Goal: Transaction & Acquisition: Purchase product/service

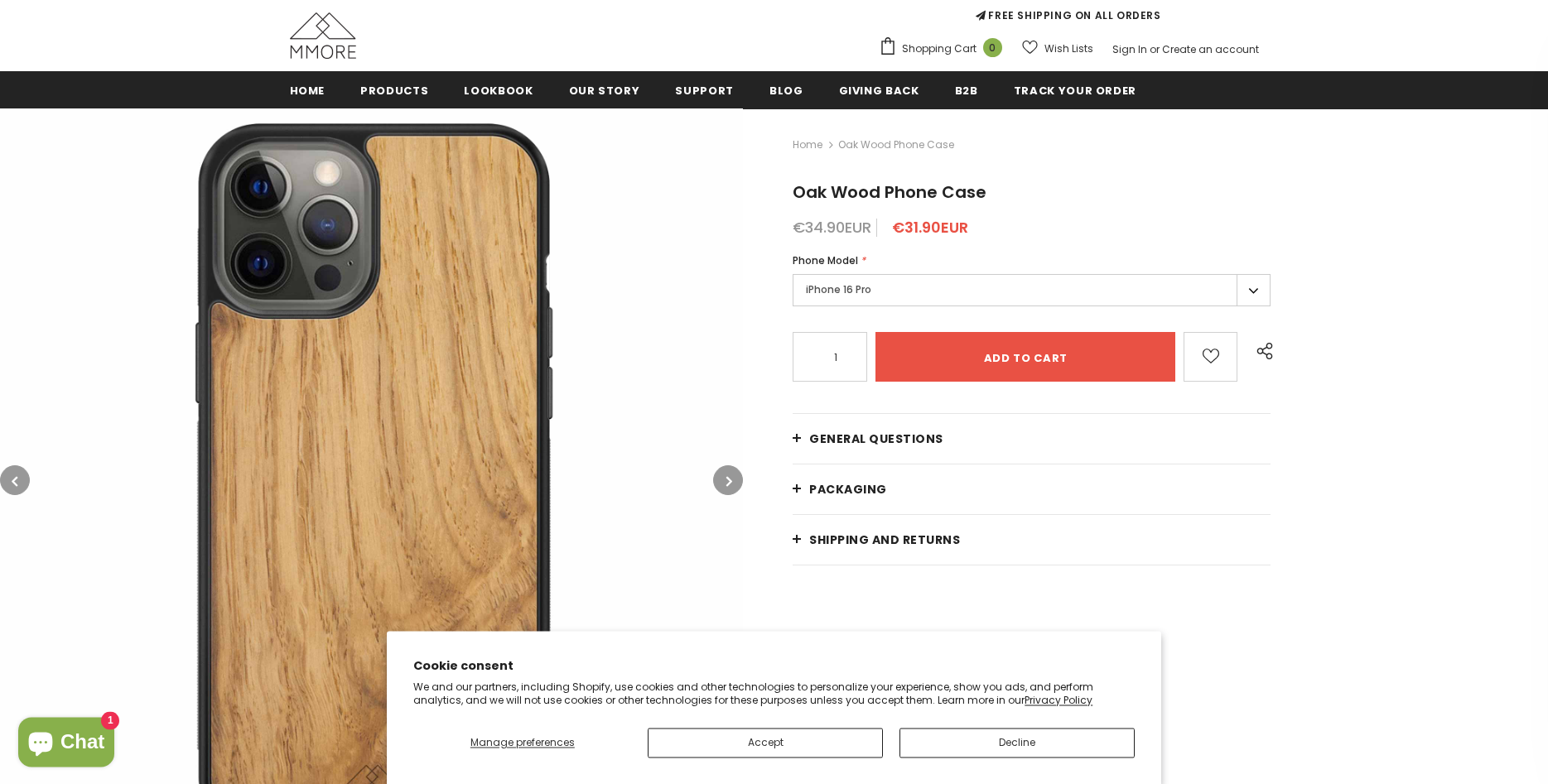
scroll to position [169, 0]
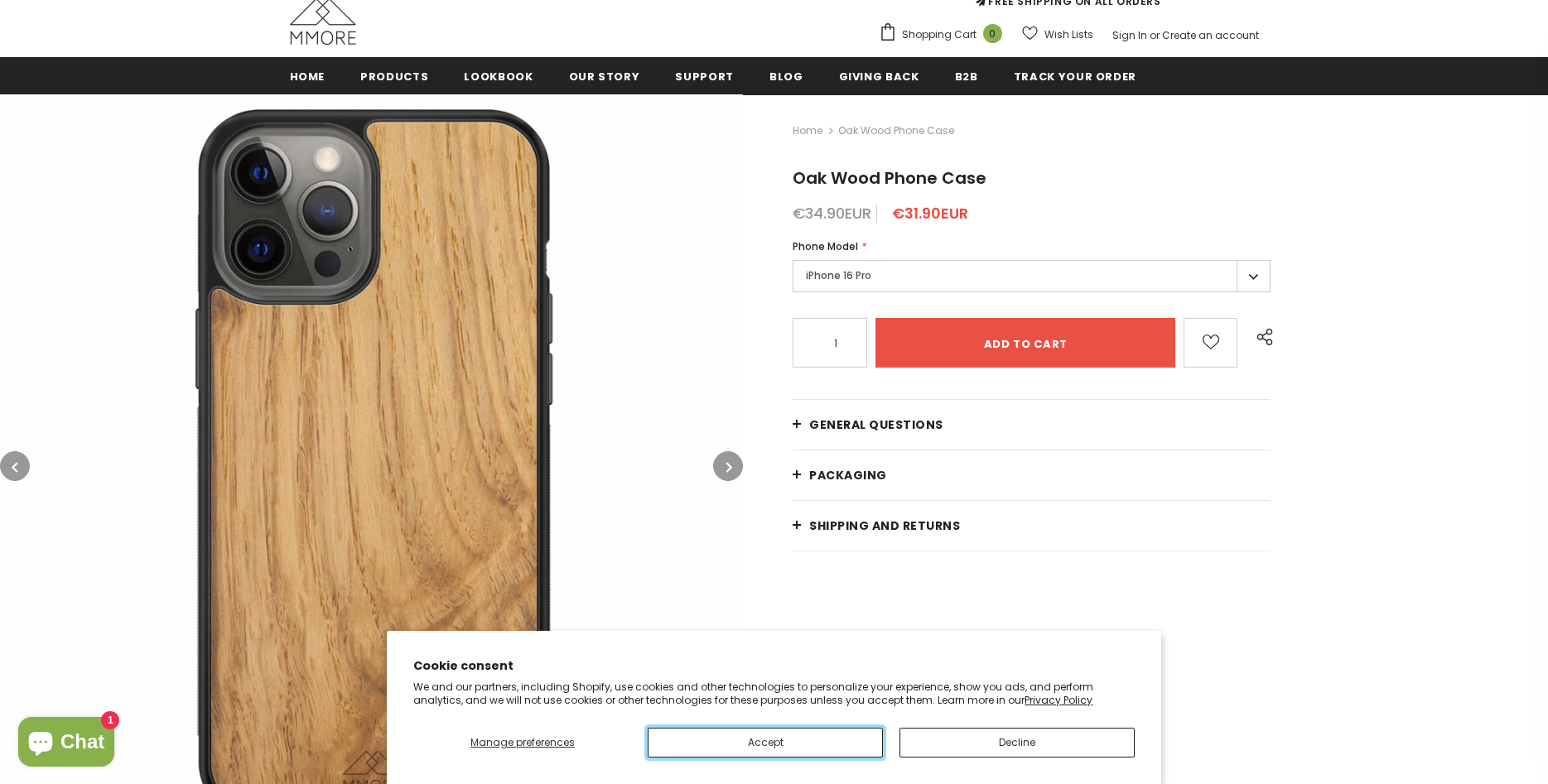
click at [807, 739] on button "Accept" at bounding box center [765, 742] width 235 height 30
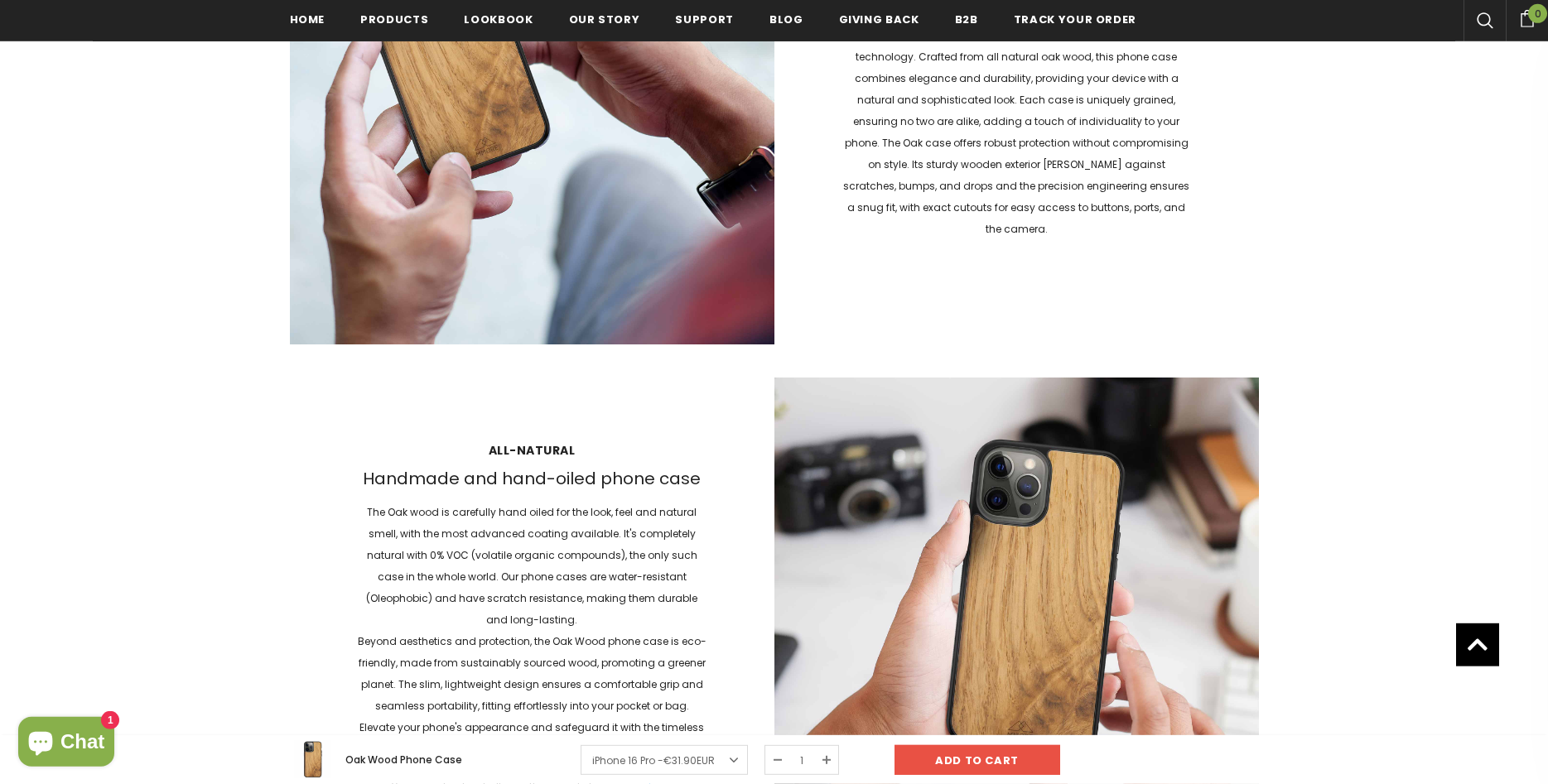
scroll to position [1608, 0]
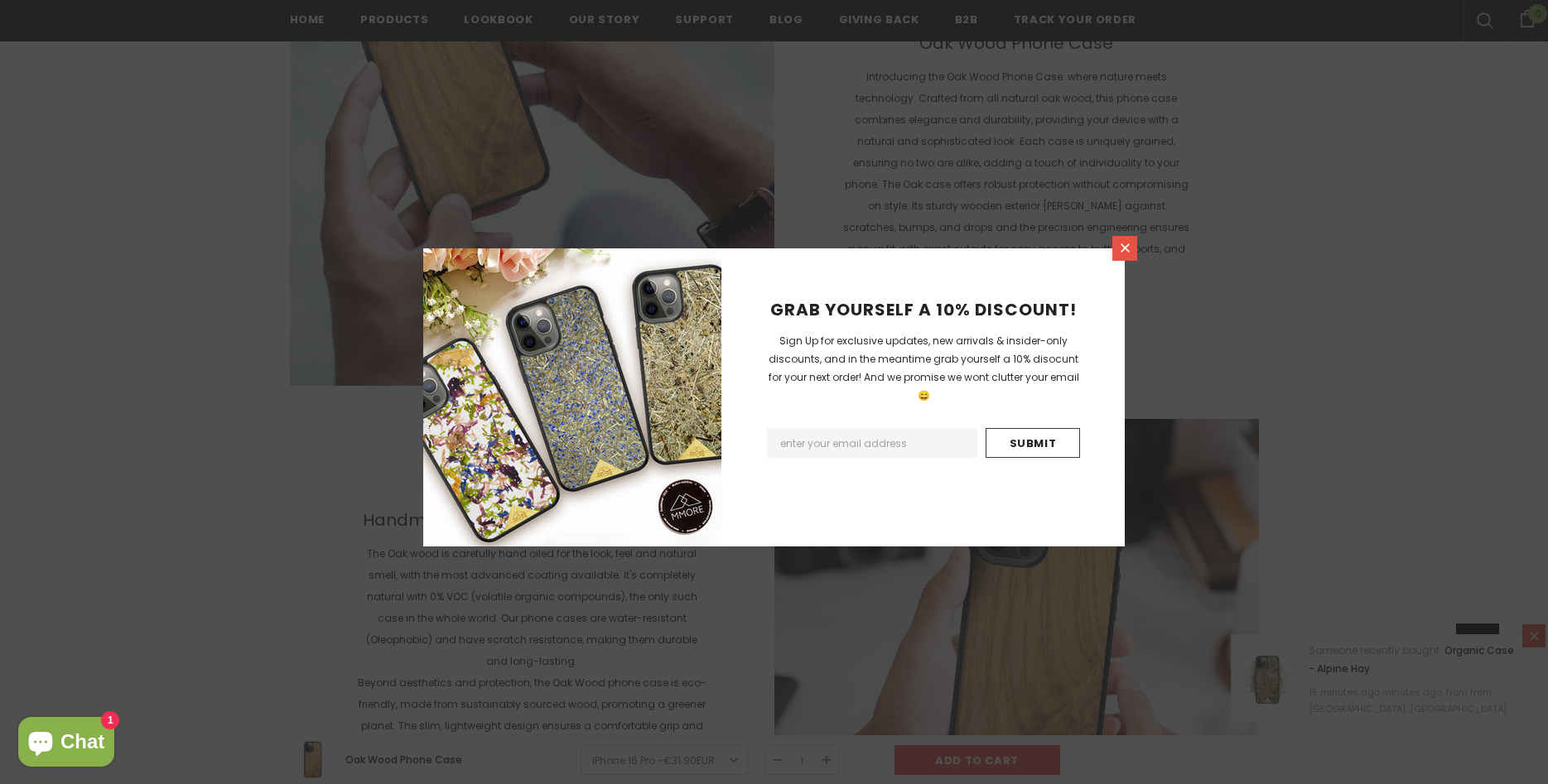
click at [1122, 243] on icon at bounding box center [1125, 248] width 14 height 14
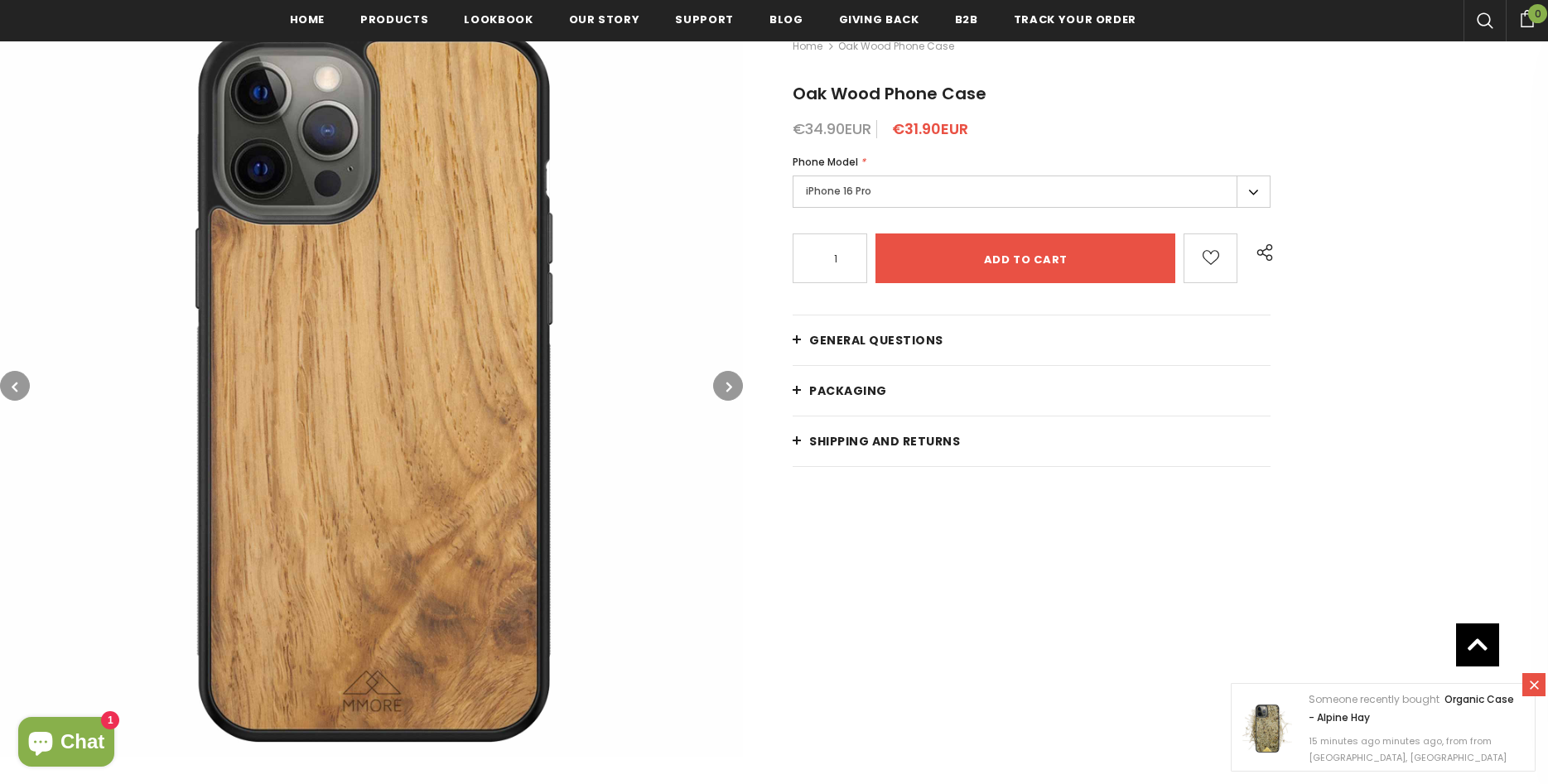
scroll to position [0, 0]
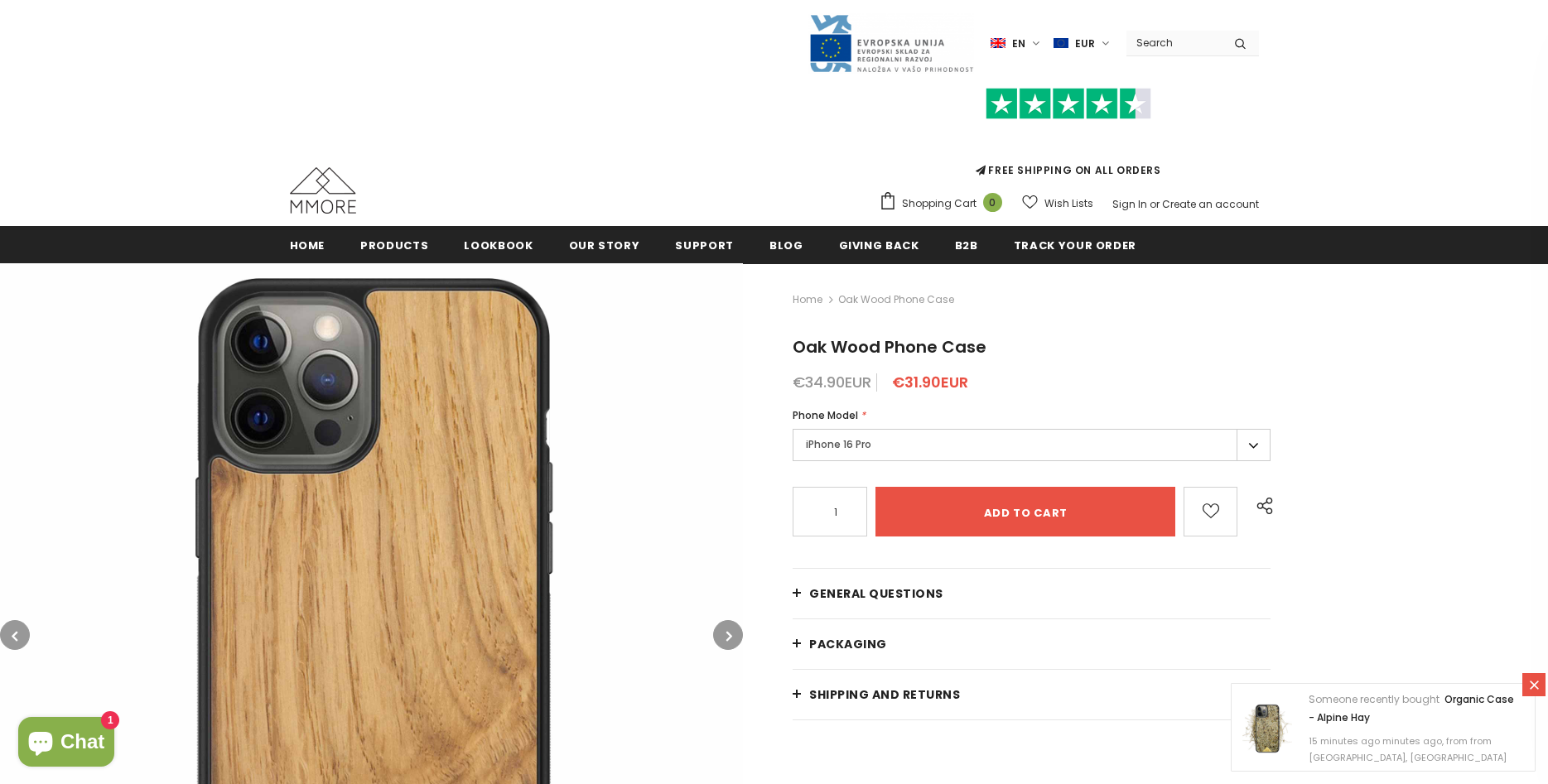
click at [1171, 45] on input "Search Site" at bounding box center [1174, 43] width 95 height 24
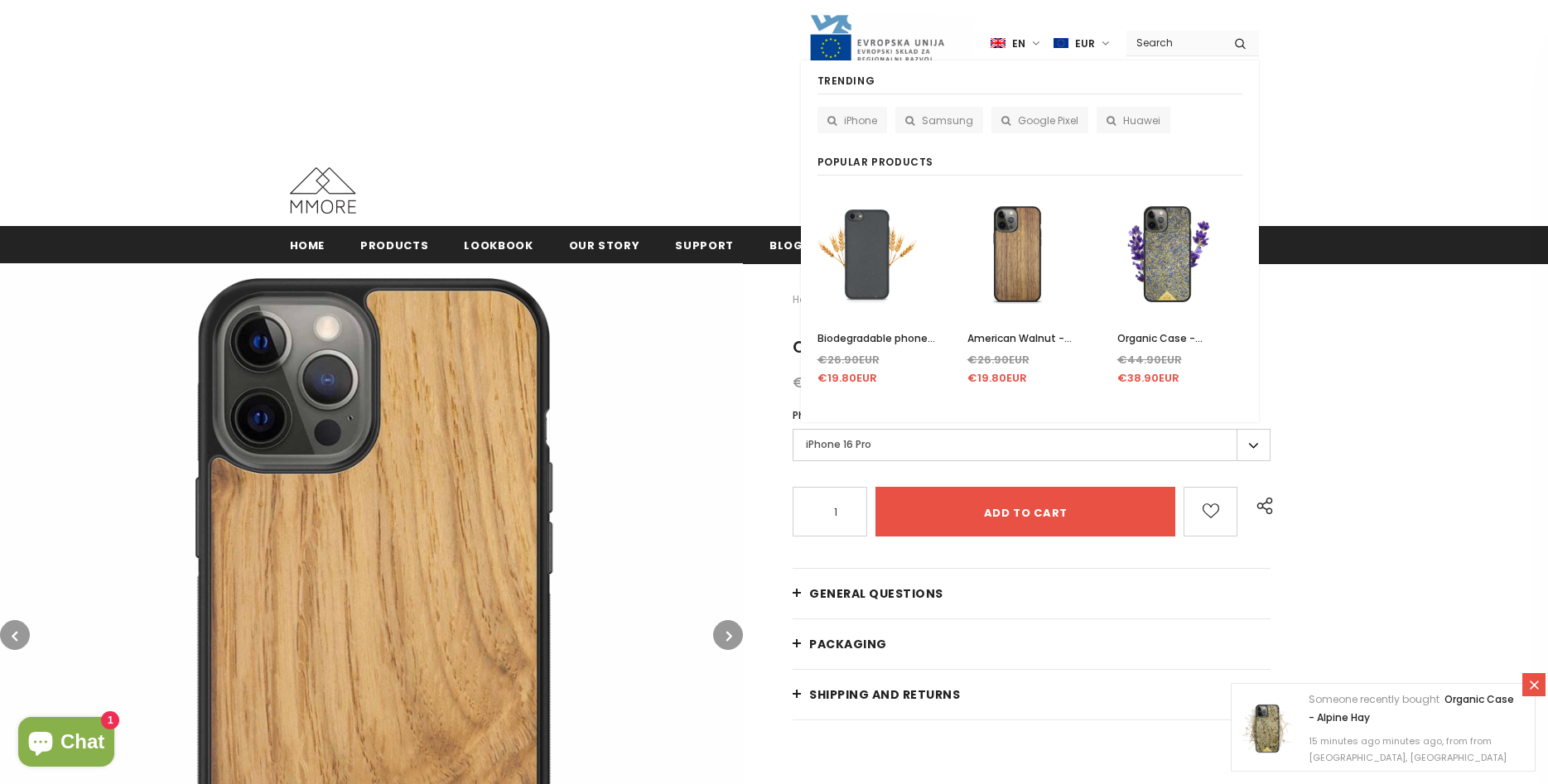
click at [860, 121] on span "iPhone" at bounding box center [860, 120] width 33 height 14
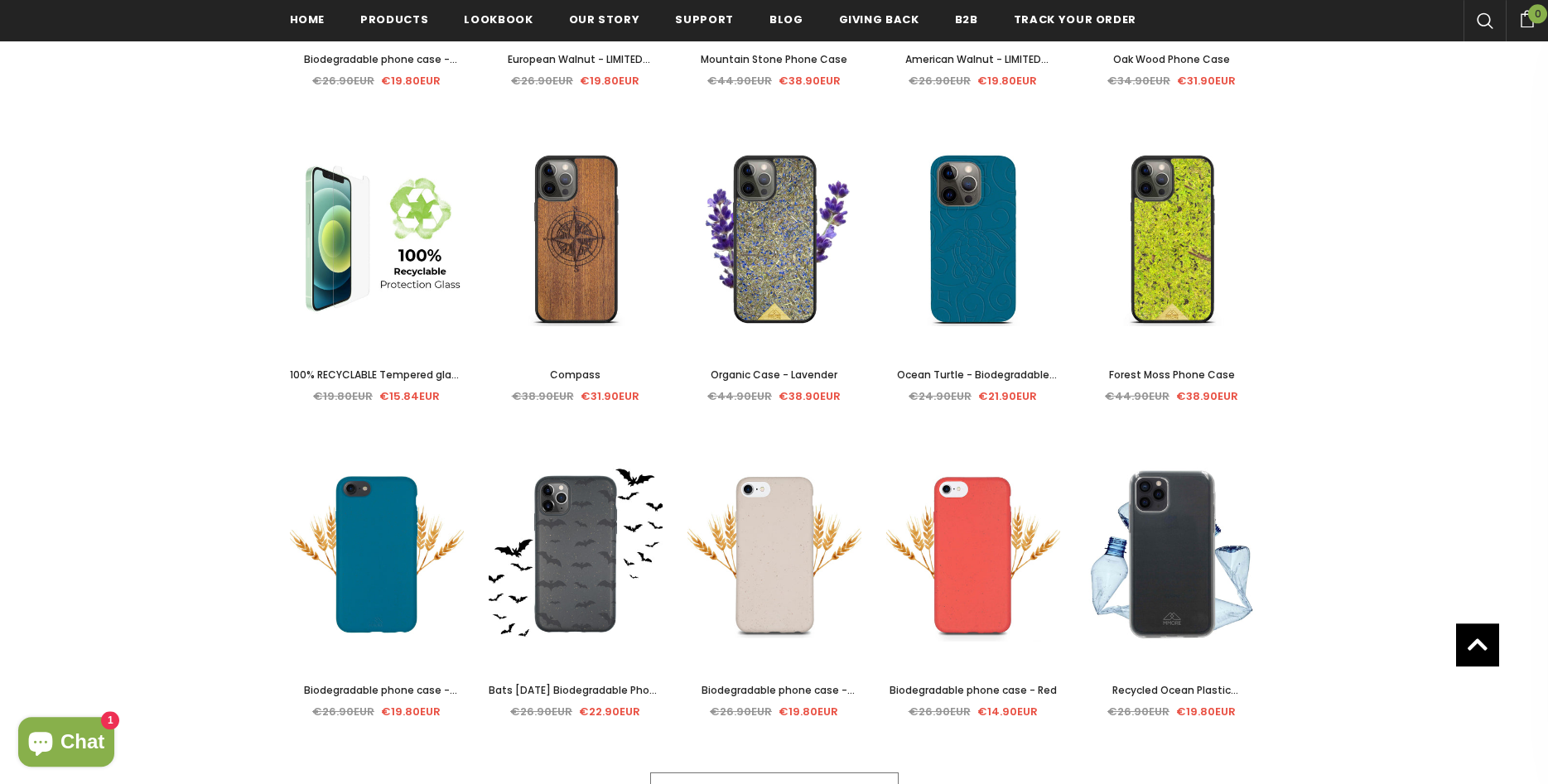
scroll to position [676, 0]
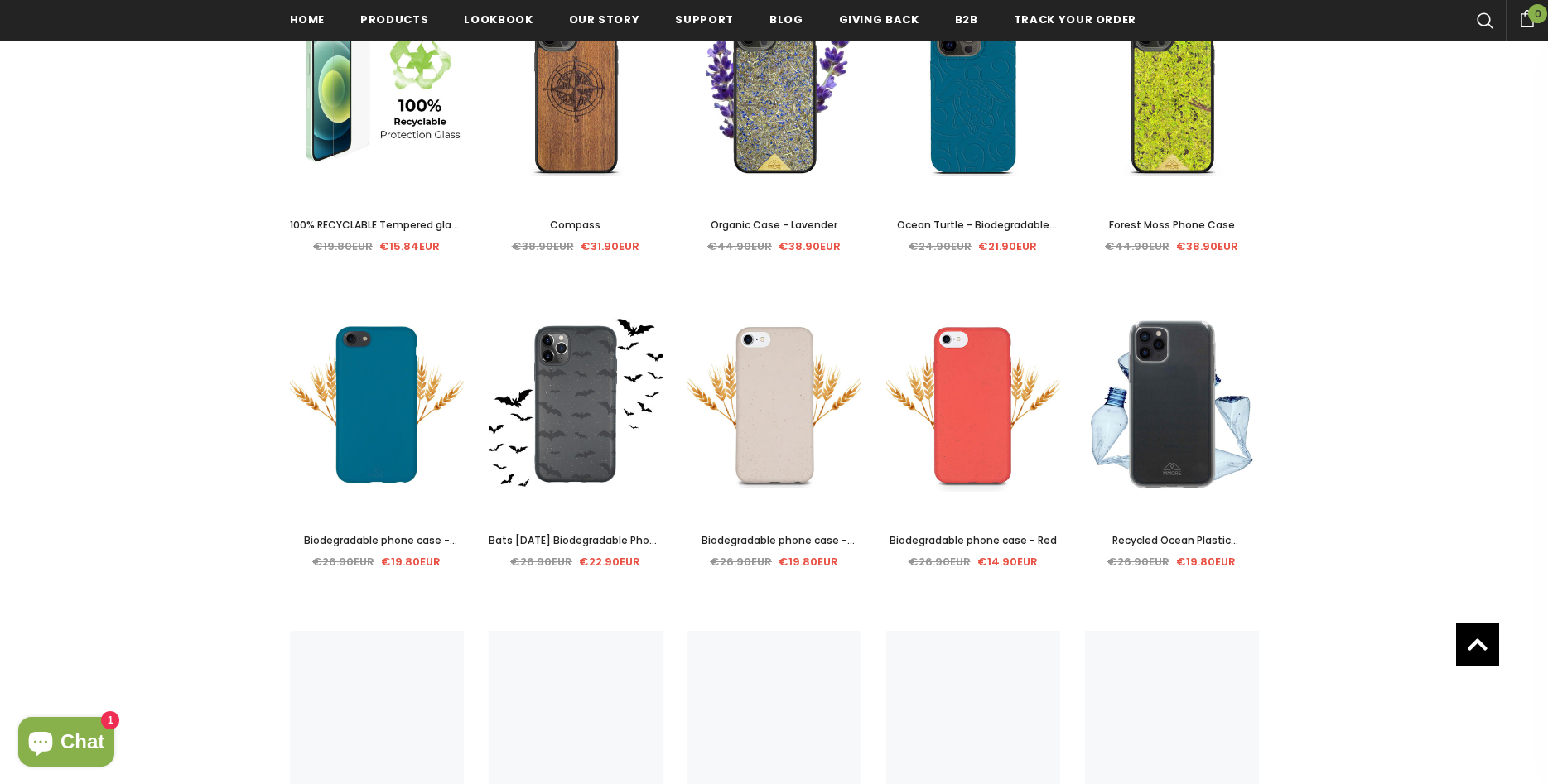
click at [818, 621] on div "Sale Select options Quick View Biodegradable phone case - Black €26.90EUR €19.8…" at bounding box center [774, 623] width 994 height 1892
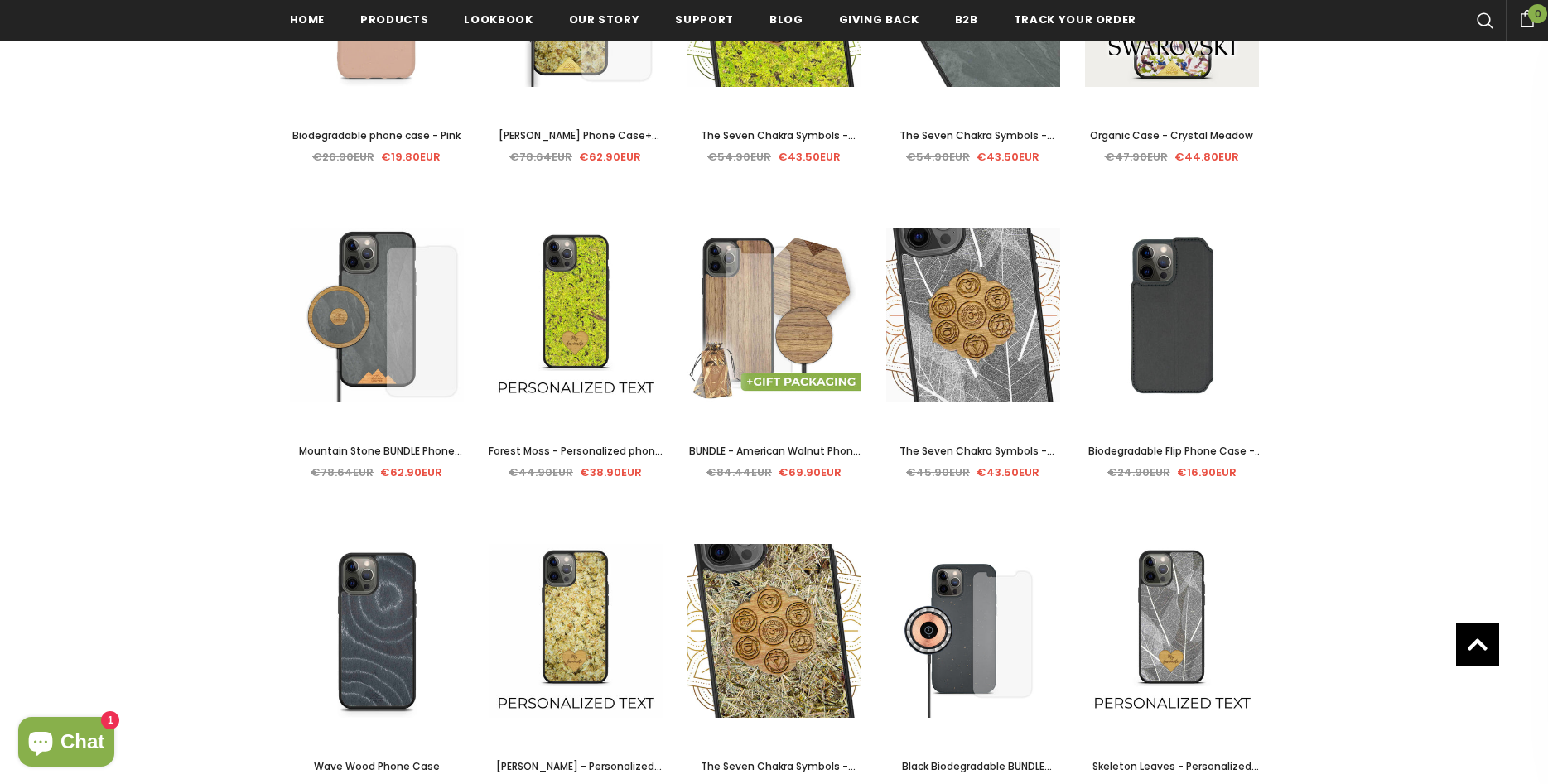
scroll to position [2280, 0]
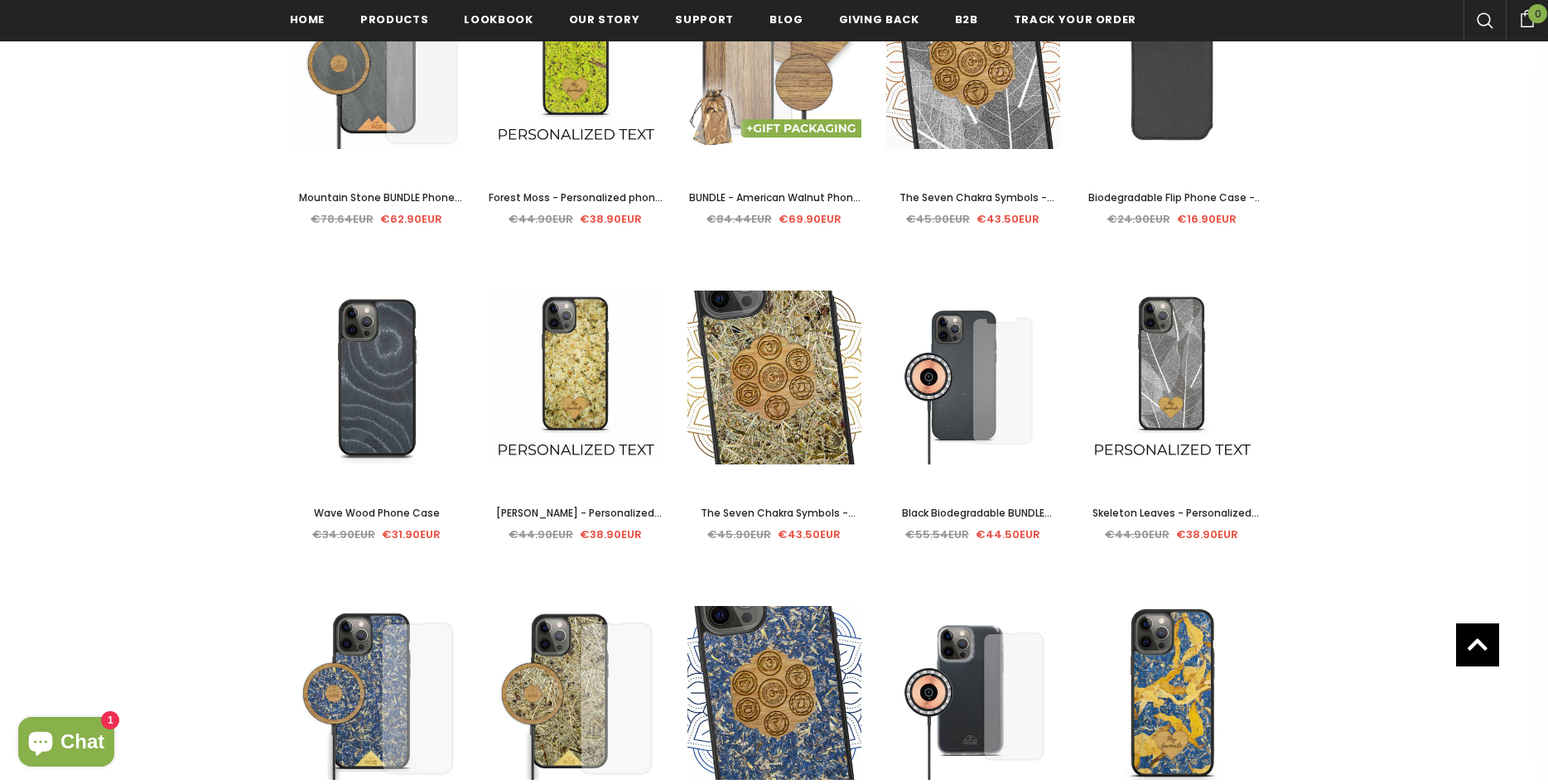
click at [807, 510] on span "The Seven Chakra Symbols - Alpine Hay" at bounding box center [777, 522] width 154 height 33
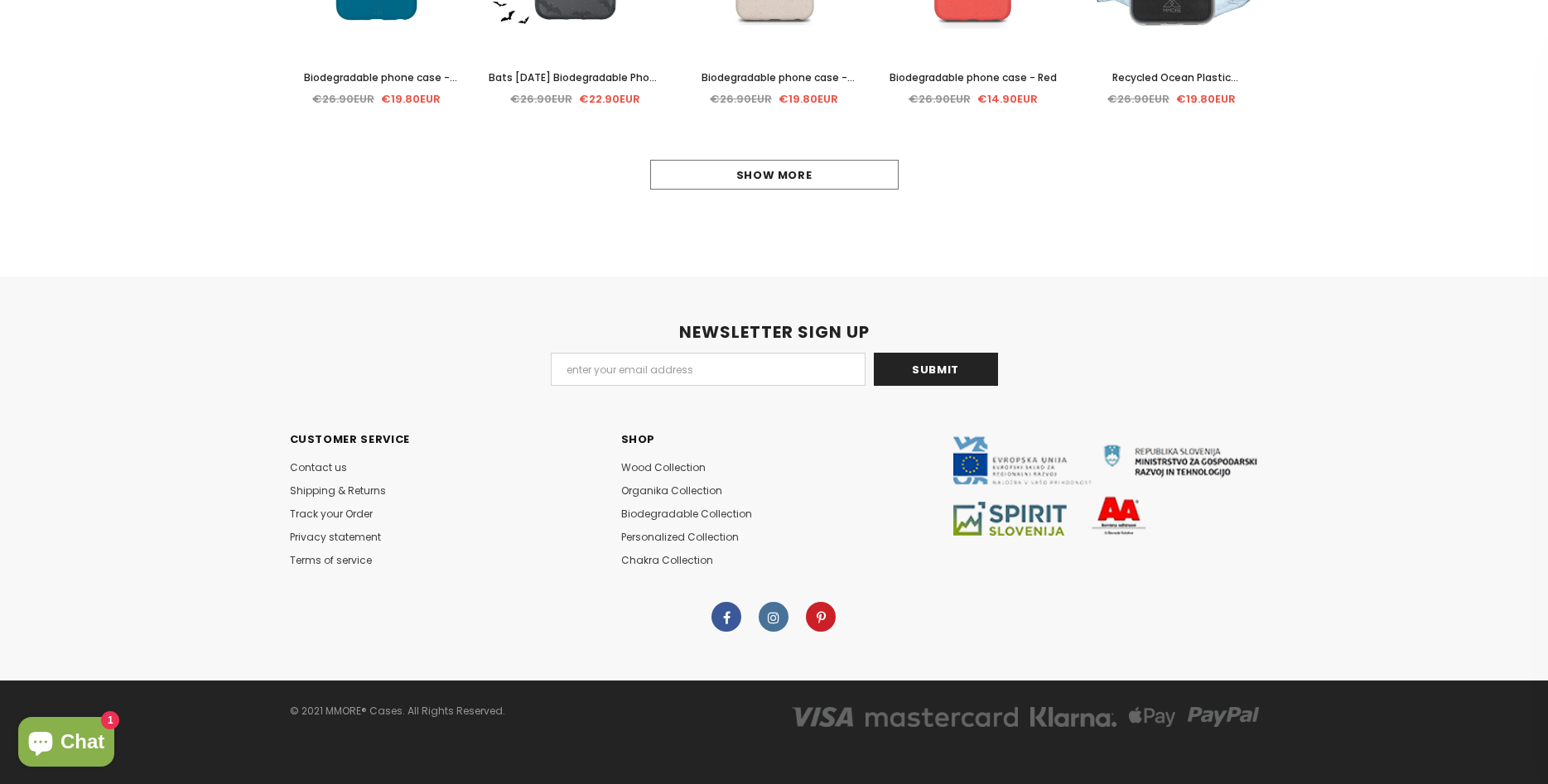
scroll to position [1134, 0]
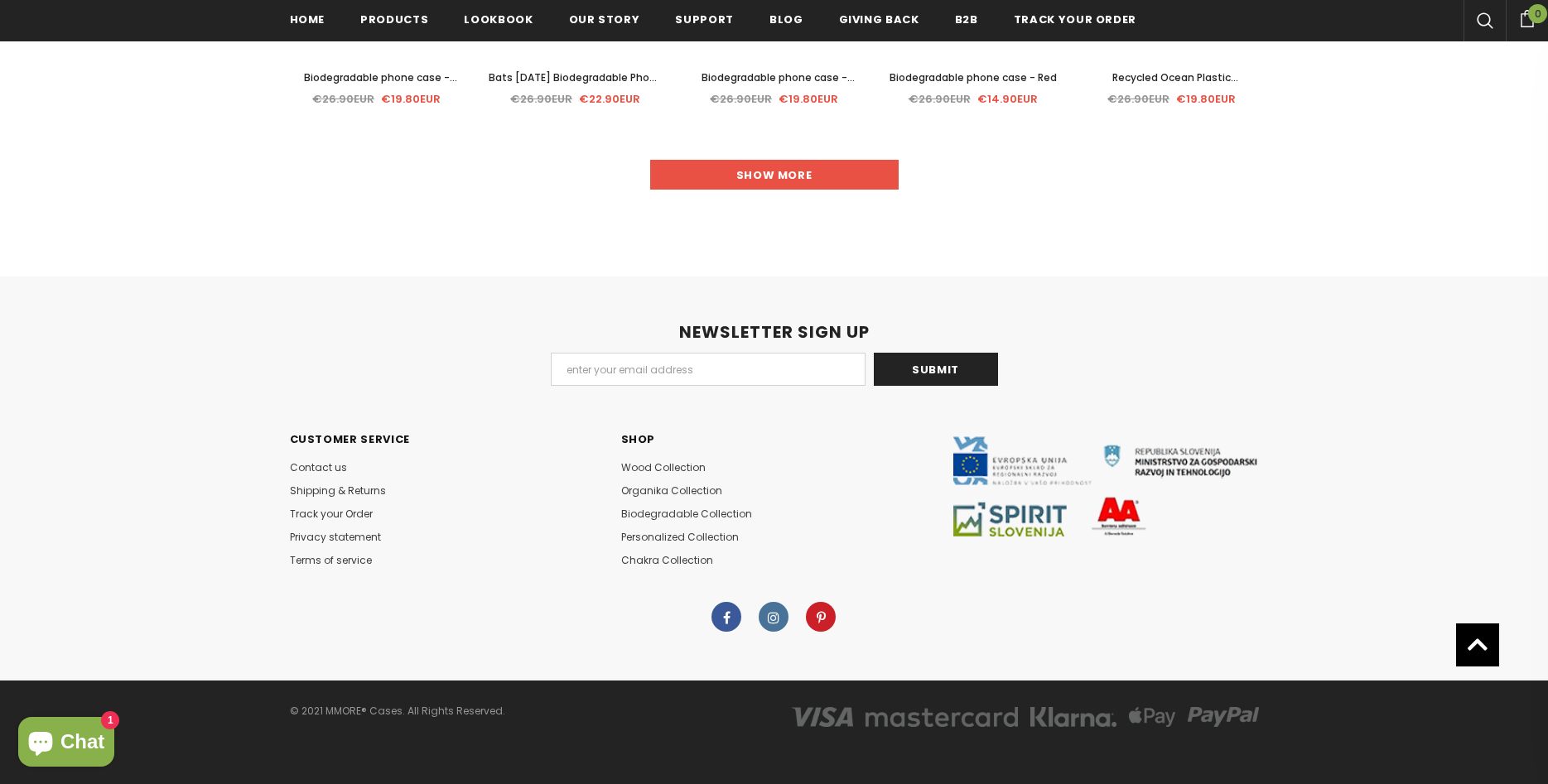
click at [755, 175] on link "Show more" at bounding box center [775, 174] width 249 height 30
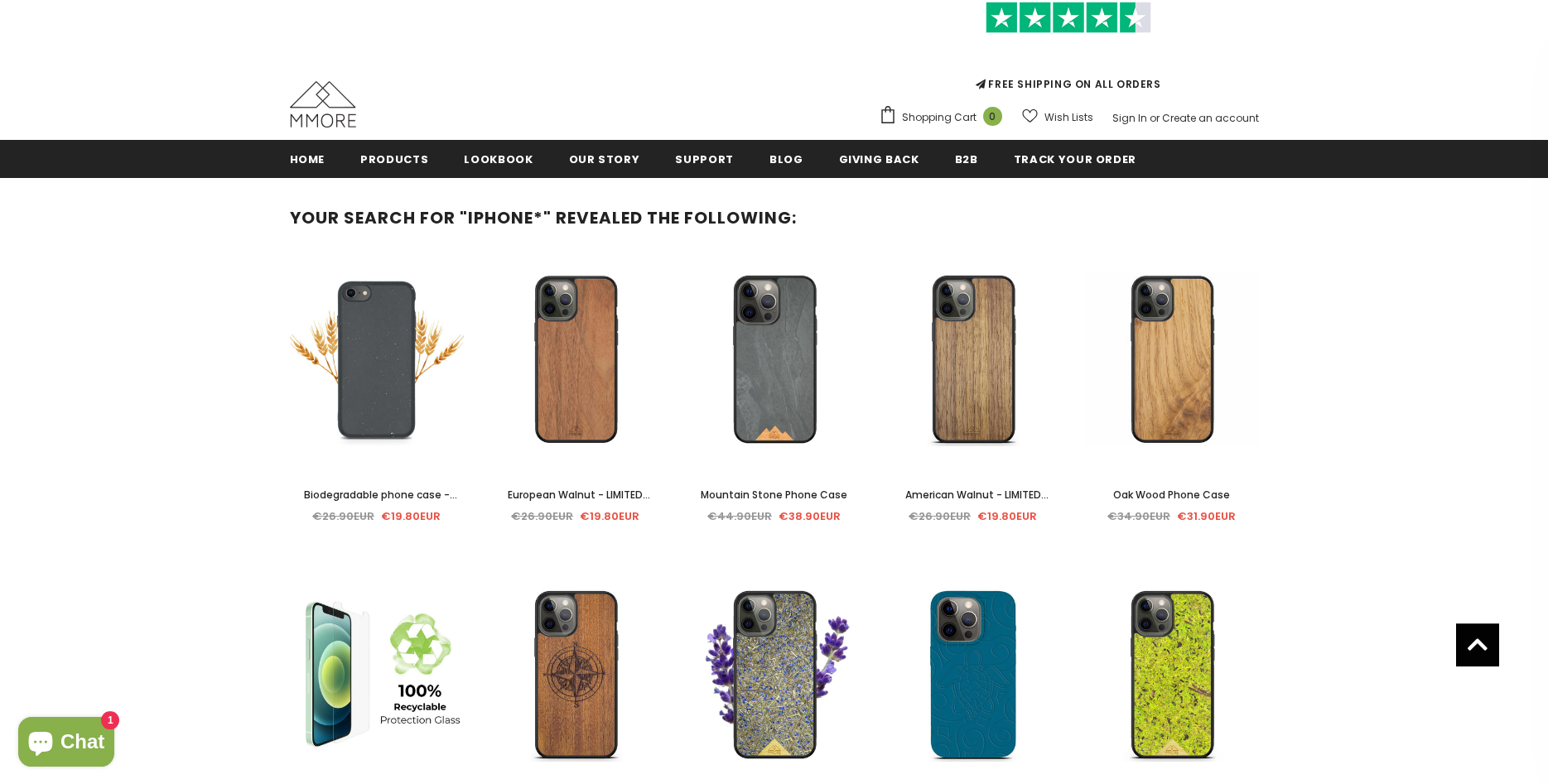
scroll to position [0, 0]
